Goal: Transaction & Acquisition: Purchase product/service

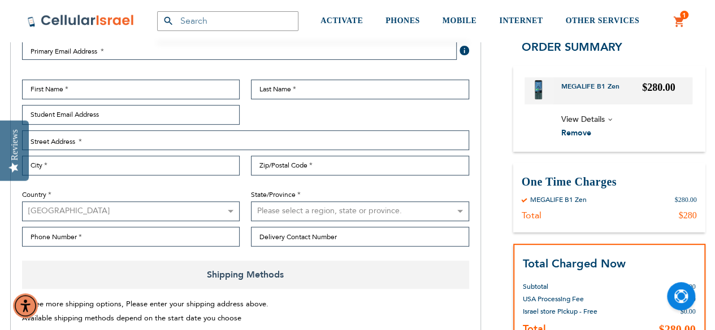
scroll to position [226, 0]
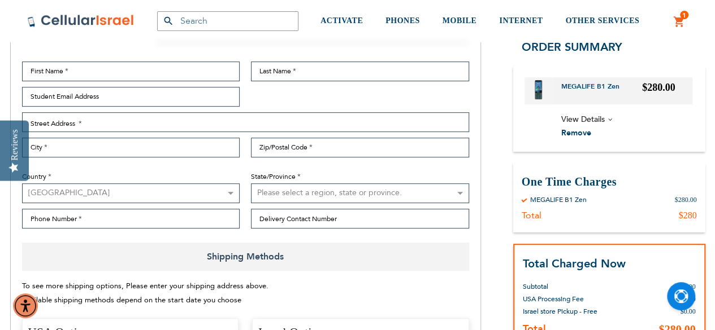
click at [137, 184] on select "[GEOGRAPHIC_DATA] [GEOGRAPHIC_DATA] [GEOGRAPHIC_DATA] [GEOGRAPHIC_DATA] [GEOGRA…" at bounding box center [131, 194] width 218 height 20
click at [190, 196] on select "[GEOGRAPHIC_DATA] [GEOGRAPHIC_DATA] [GEOGRAPHIC_DATA] [GEOGRAPHIC_DATA] [GEOGRA…" at bounding box center [131, 194] width 218 height 20
select select "ZA"
click at [22, 184] on select "[GEOGRAPHIC_DATA] [GEOGRAPHIC_DATA] [GEOGRAPHIC_DATA] [GEOGRAPHIC_DATA] [GEOGRA…" at bounding box center [131, 194] width 218 height 20
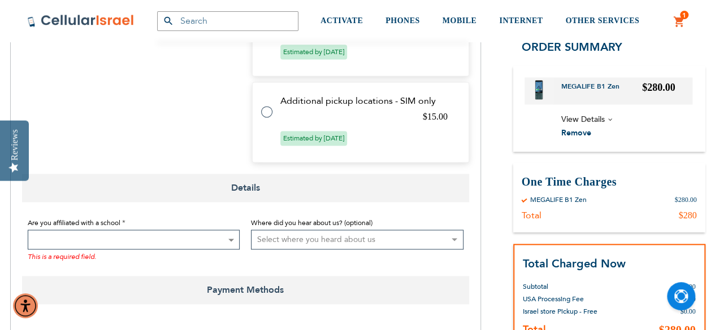
scroll to position [734, 0]
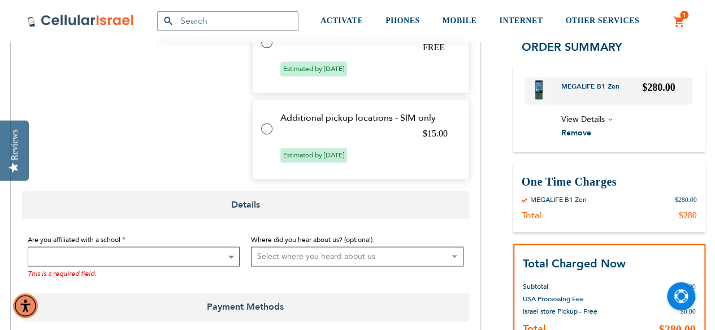
click at [132, 257] on span at bounding box center [134, 257] width 212 height 20
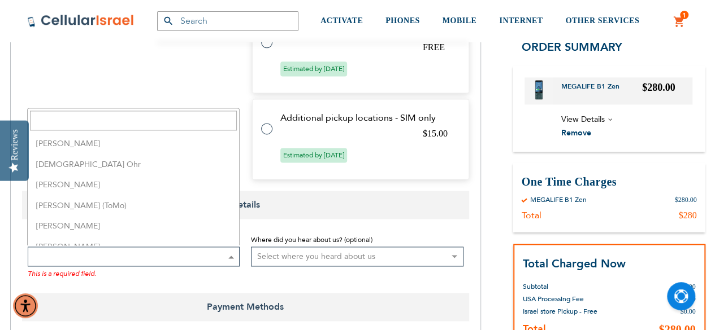
scroll to position [2881, 0]
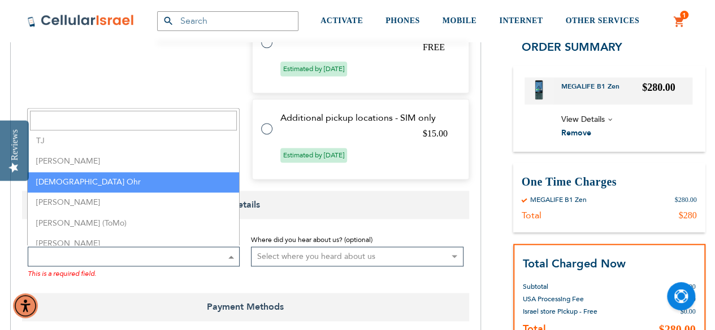
select select "162"
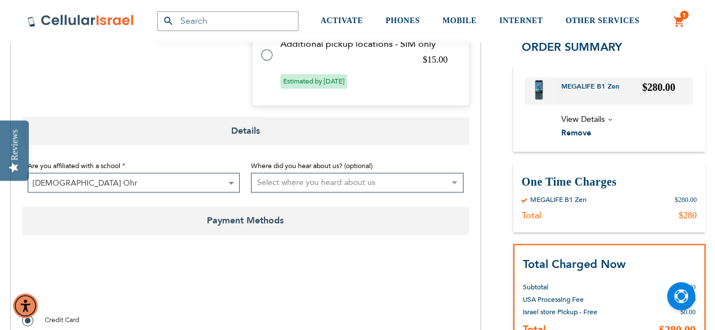
scroll to position [847, 0]
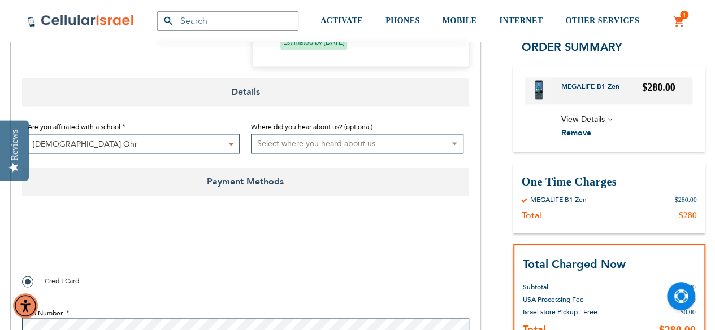
click at [315, 154] on fieldset "Are you affiliated with a school Not Affiliated with a School Aderes Hatorah Ad…" at bounding box center [245, 137] width 447 height 45
click at [313, 147] on select "Select where you heard about us Existing Customer Friend Other School/Group BP …" at bounding box center [357, 144] width 212 height 20
select select "25"
click at [251, 134] on select "Select where you heard about us Existing Customer Friend Other School/Group BP …" at bounding box center [357, 144] width 212 height 20
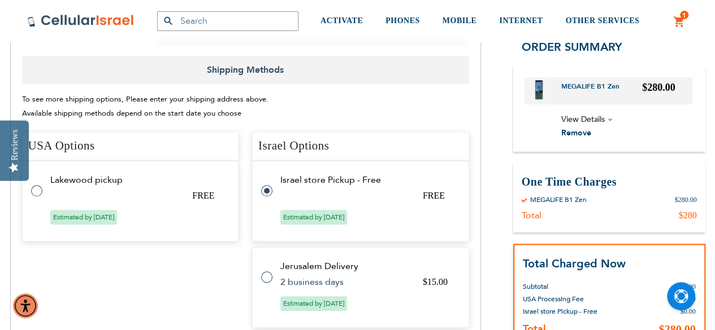
scroll to position [395, 0]
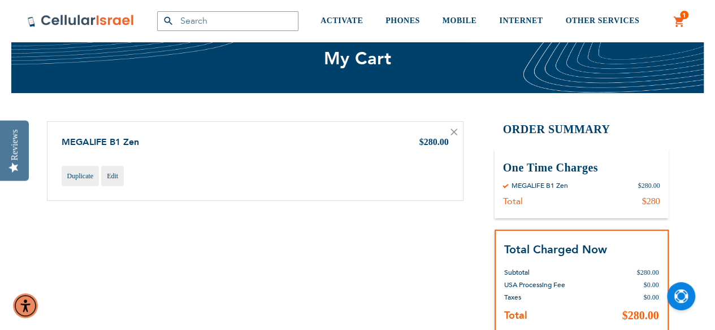
scroll to position [44, 0]
click at [679, 293] on img "Open Chat" at bounding box center [681, 297] width 14 height 14
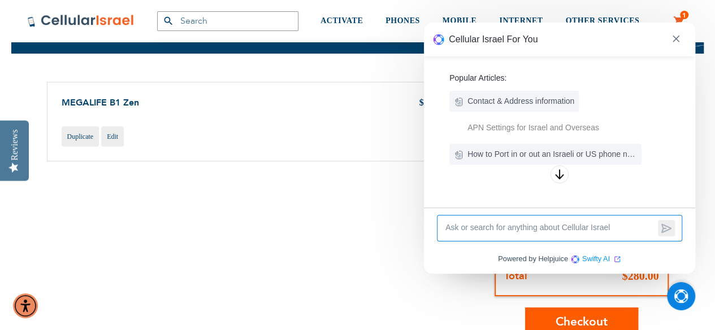
scroll to position [101, 0]
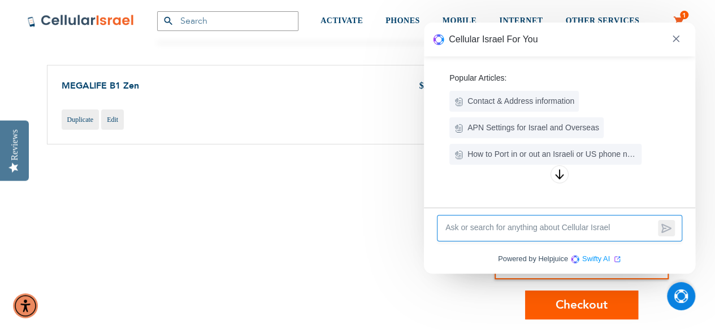
click at [680, 54] on header "Cellular Israel For You" at bounding box center [559, 40] width 271 height 34
click at [668, 33] on span at bounding box center [676, 39] width 16 height 21
